Goal: Use online tool/utility: Utilize a website feature to perform a specific function

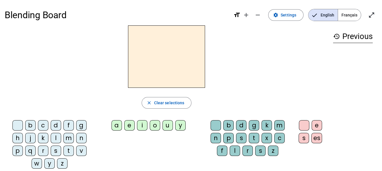
click at [55, 123] on div "d" at bounding box center [56, 125] width 10 height 10
click at [169, 125] on div "u" at bounding box center [167, 125] width 10 height 10
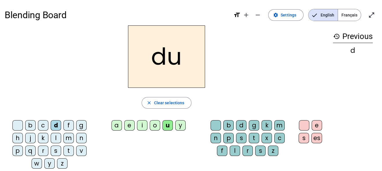
click at [145, 126] on div "i" at bounding box center [142, 125] width 10 height 10
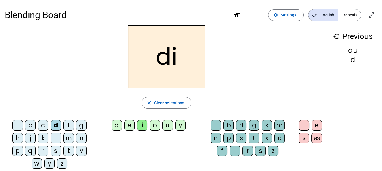
click at [156, 127] on div "o" at bounding box center [155, 125] width 10 height 10
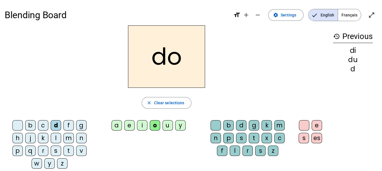
click at [120, 126] on div "a" at bounding box center [116, 125] width 10 height 10
click at [30, 124] on div "b" at bounding box center [30, 125] width 10 height 10
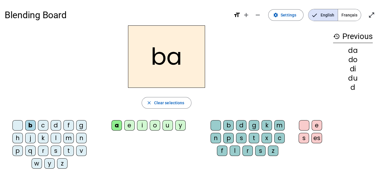
click at [129, 127] on div "e" at bounding box center [129, 125] width 10 height 10
click at [53, 124] on div "d" at bounding box center [56, 125] width 10 height 10
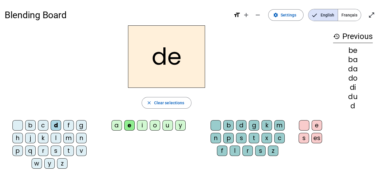
click at [142, 121] on div "i" at bounding box center [142, 125] width 10 height 10
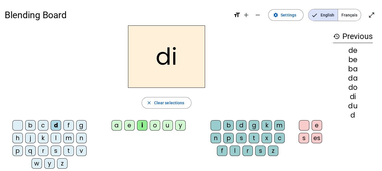
click at [155, 125] on div "o" at bounding box center [155, 125] width 10 height 10
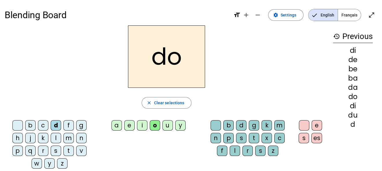
click at [166, 124] on div "u" at bounding box center [167, 125] width 10 height 10
click at [230, 134] on div "p" at bounding box center [228, 138] width 10 height 10
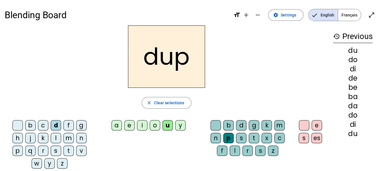
click at [153, 126] on div "o" at bounding box center [155, 125] width 10 height 10
click at [241, 123] on div "d" at bounding box center [241, 125] width 10 height 10
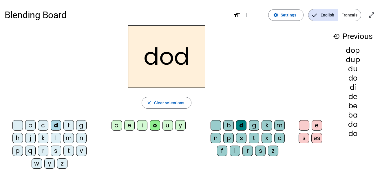
click at [218, 125] on div at bounding box center [215, 125] width 10 height 10
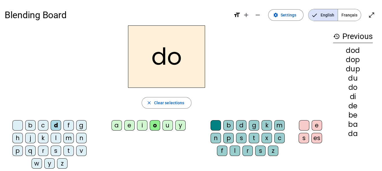
click at [54, 139] on div "l" at bounding box center [56, 138] width 10 height 10
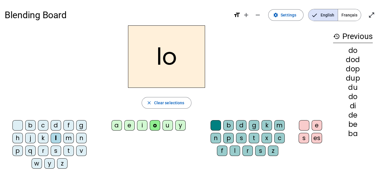
click at [30, 140] on div "j" at bounding box center [30, 138] width 10 height 10
click at [166, 125] on div "u" at bounding box center [167, 125] width 10 height 10
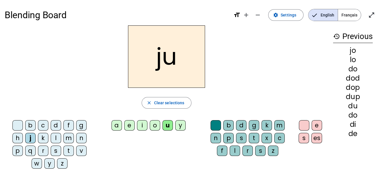
click at [116, 124] on div "a" at bounding box center [116, 125] width 10 height 10
click at [142, 125] on div "i" at bounding box center [142, 125] width 10 height 10
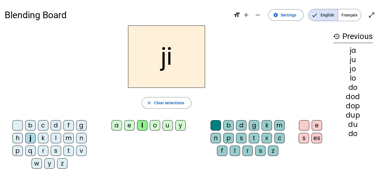
click at [55, 124] on div "d" at bounding box center [56, 125] width 10 height 10
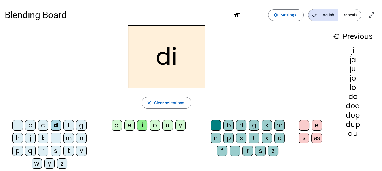
click at [19, 150] on div "p" at bounding box center [17, 151] width 10 height 10
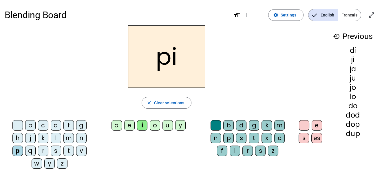
click at [233, 151] on div "l" at bounding box center [235, 151] width 10 height 10
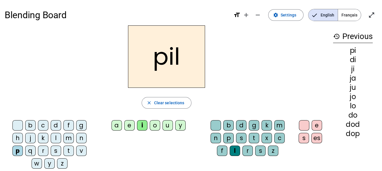
click at [243, 124] on div "d" at bounding box center [241, 125] width 10 height 10
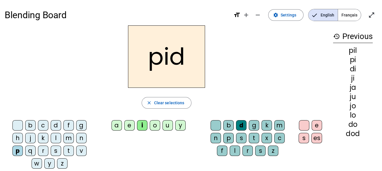
click at [115, 127] on div "a" at bounding box center [116, 125] width 10 height 10
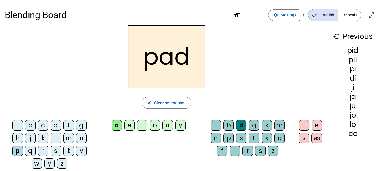
click at [139, 126] on div "i" at bounding box center [142, 125] width 10 height 10
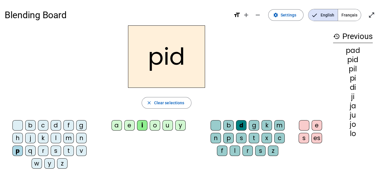
click at [31, 125] on div "b" at bounding box center [30, 125] width 10 height 10
click at [53, 123] on div "d" at bounding box center [56, 125] width 10 height 10
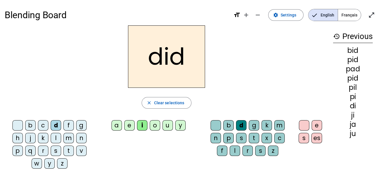
click at [69, 124] on div "f" at bounding box center [68, 125] width 10 height 10
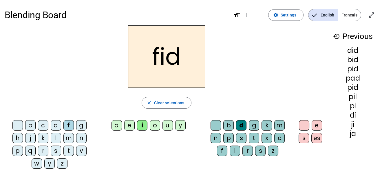
click at [69, 140] on div "m" at bounding box center [68, 138] width 10 height 10
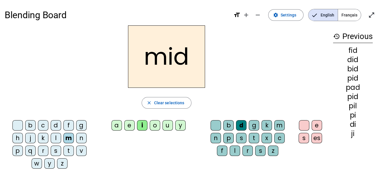
click at [56, 140] on div "l" at bounding box center [56, 138] width 10 height 10
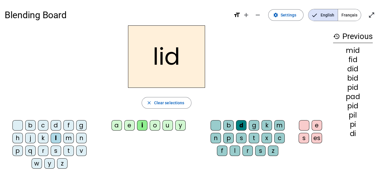
click at [54, 151] on div "s" at bounding box center [56, 151] width 10 height 10
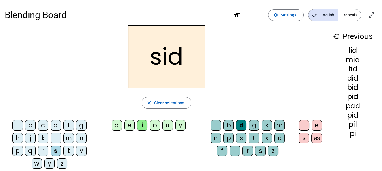
click at [211, 127] on div at bounding box center [215, 125] width 10 height 10
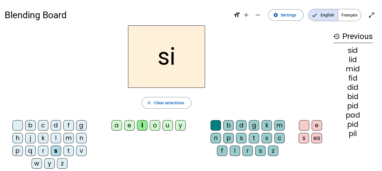
click at [167, 128] on div "u" at bounding box center [167, 125] width 10 height 10
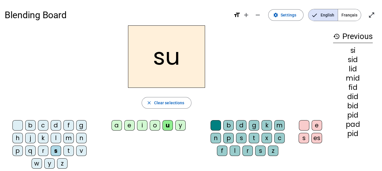
click at [50, 126] on letter-bubble "c" at bounding box center [44, 126] width 13 height 13
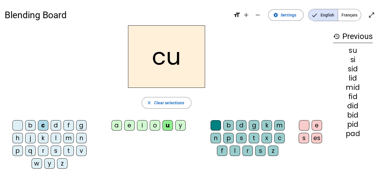
click at [67, 126] on div "f" at bounding box center [68, 125] width 10 height 10
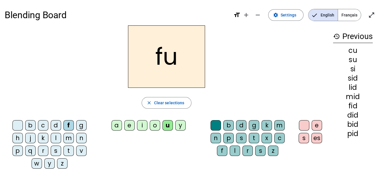
click at [30, 126] on div "b" at bounding box center [30, 125] width 10 height 10
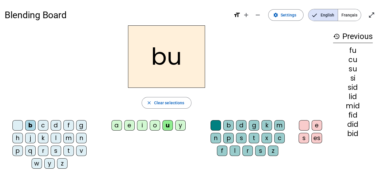
click at [24, 138] on letter-bubble "h" at bounding box center [18, 139] width 13 height 13
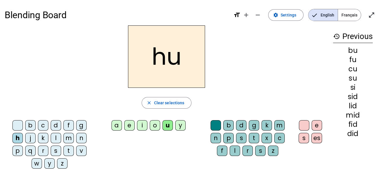
click at [30, 138] on div "j" at bounding box center [30, 138] width 10 height 10
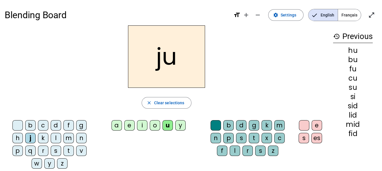
click at [42, 139] on div "k" at bounding box center [43, 138] width 10 height 10
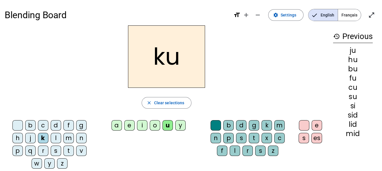
click at [54, 139] on div "l" at bounding box center [56, 138] width 10 height 10
